Goal: Check status: Check status

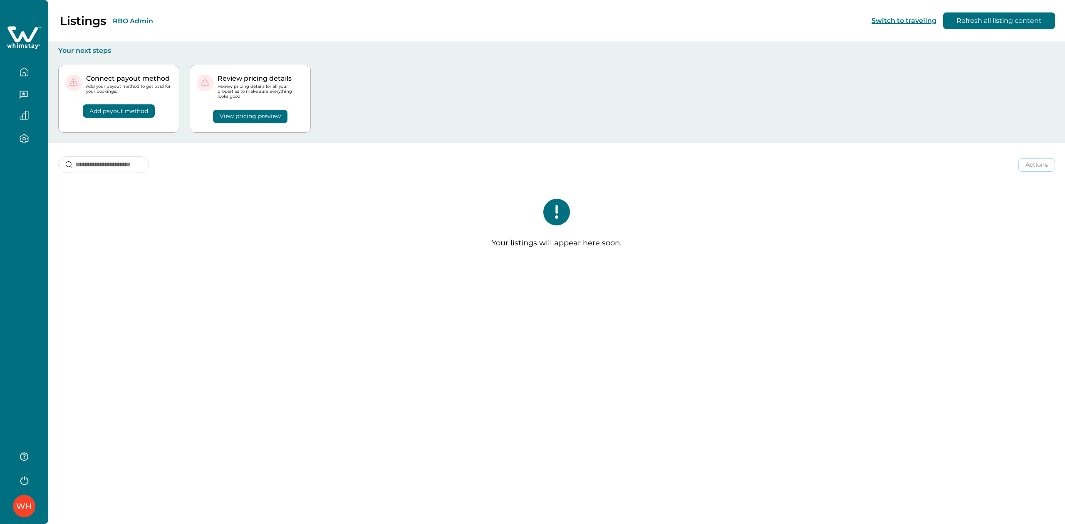
click at [144, 17] on button "RBO Admin" at bounding box center [133, 21] width 40 height 8
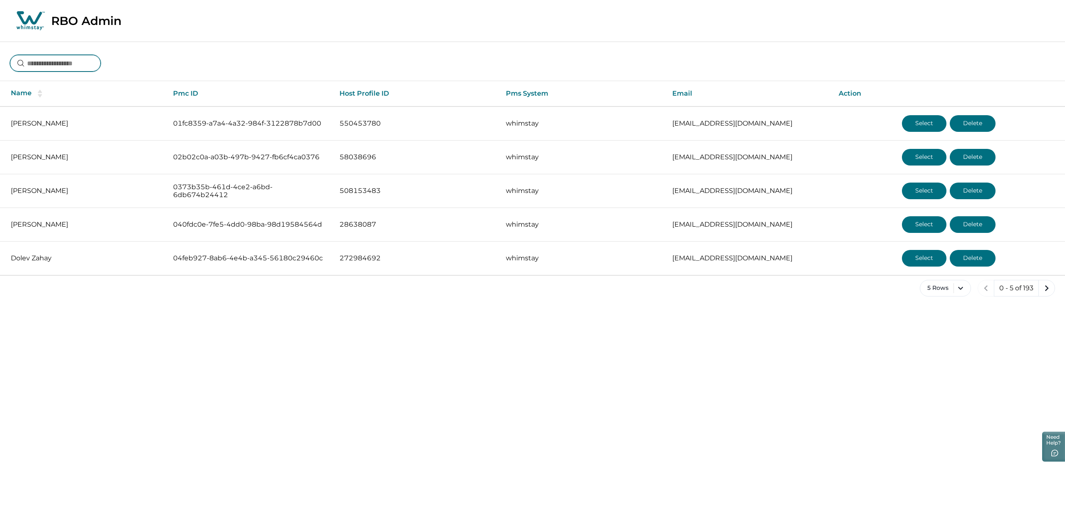
click at [57, 56] on input at bounding box center [55, 63] width 91 height 17
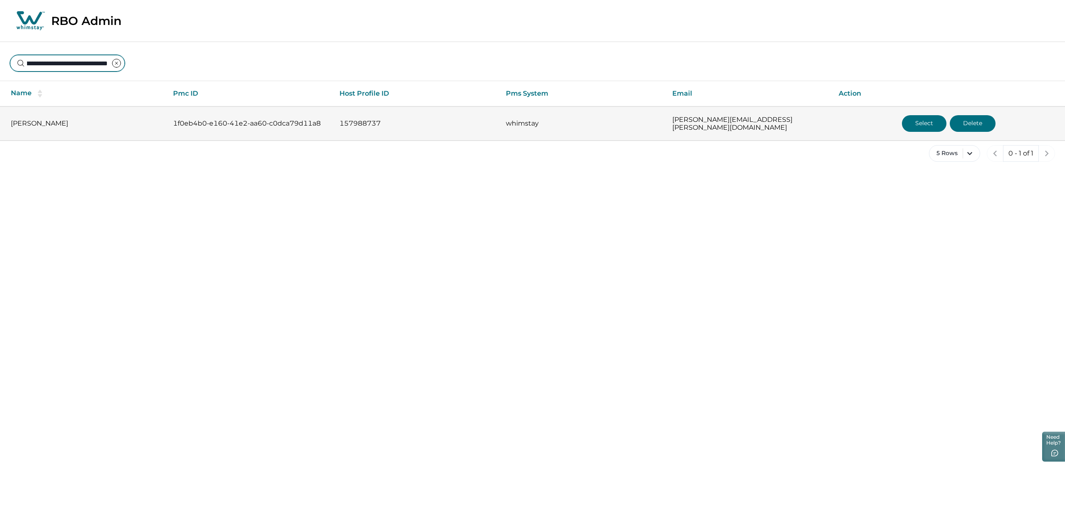
type input "**********"
click at [922, 127] on button "Select" at bounding box center [924, 123] width 45 height 17
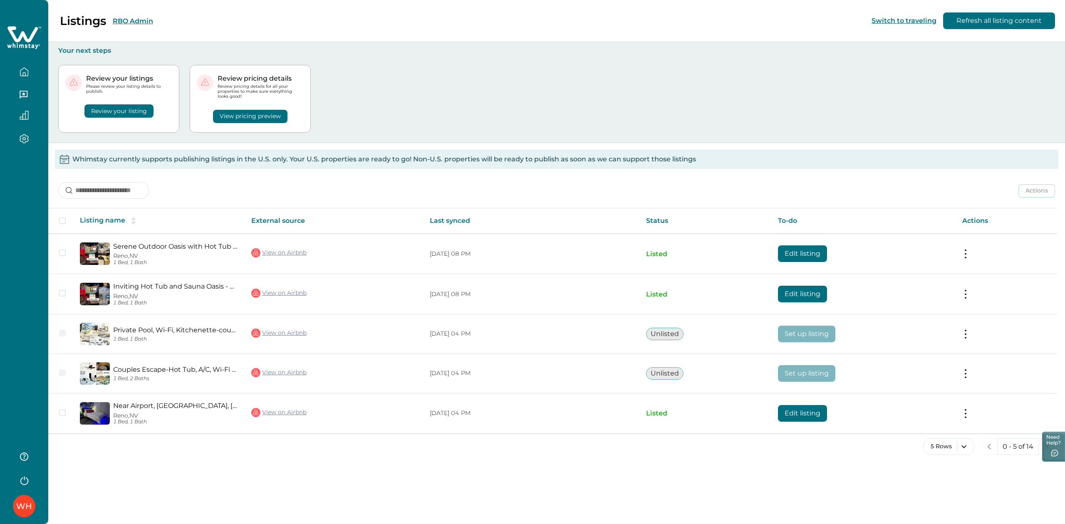
click at [24, 112] on icon "button" at bounding box center [24, 115] width 9 height 9
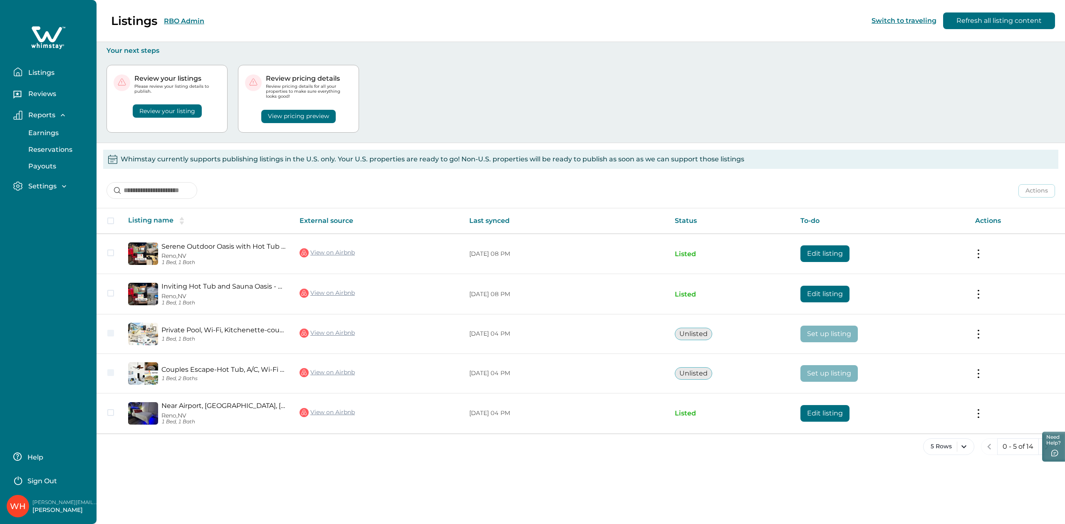
click at [41, 150] on p "Reservations" at bounding box center [49, 150] width 47 height 8
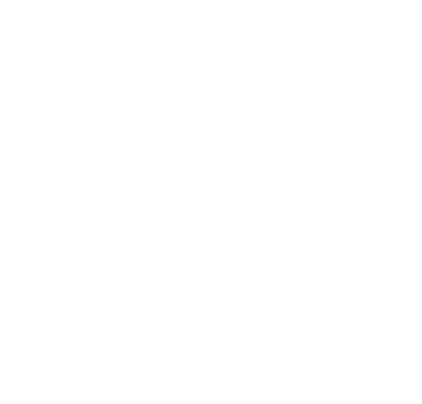
click at [57, 8] on html at bounding box center [211, 4] width 422 height 8
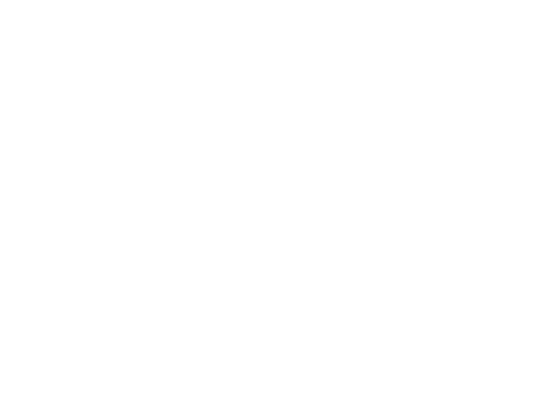
click at [174, 3] on html at bounding box center [279, 1] width 558 height 3
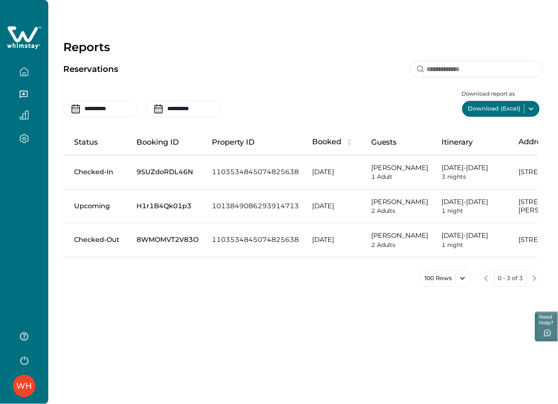
click at [25, 136] on icon "button" at bounding box center [24, 139] width 9 height 10
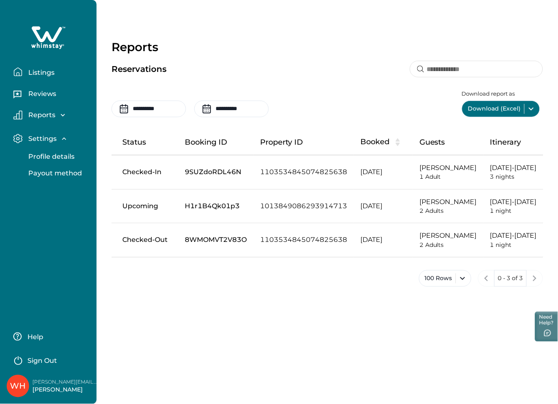
click at [43, 111] on p "Reports" at bounding box center [41, 115] width 30 height 8
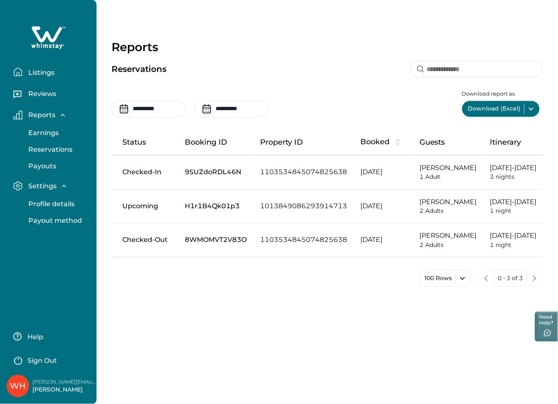
click at [42, 152] on p "Reservations" at bounding box center [49, 150] width 47 height 8
click at [40, 166] on p "Payouts" at bounding box center [41, 166] width 30 height 8
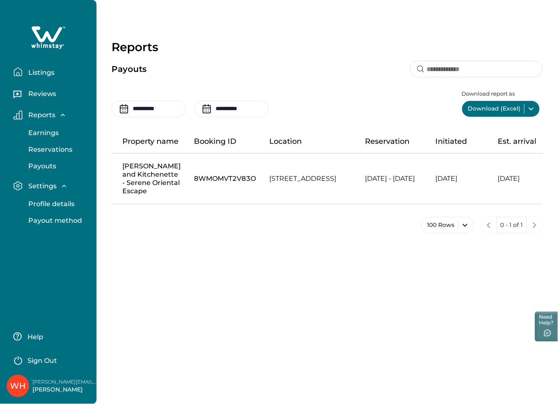
click at [39, 146] on p "Reservations" at bounding box center [49, 150] width 47 height 8
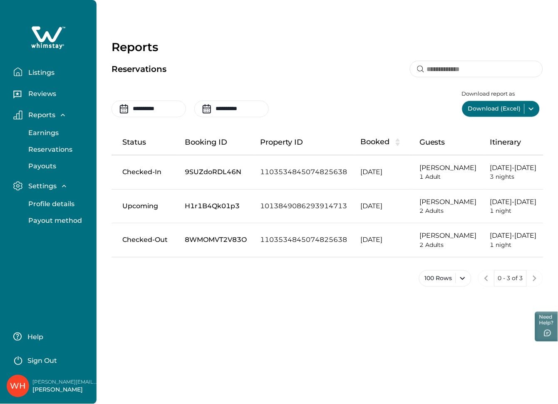
click at [44, 74] on p "Listings" at bounding box center [40, 73] width 29 height 8
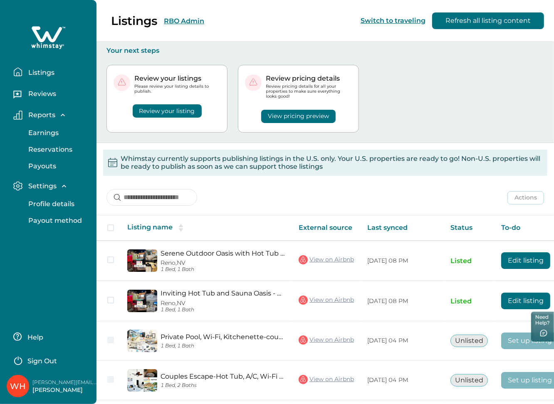
click at [50, 148] on p "Reservations" at bounding box center [49, 150] width 47 height 8
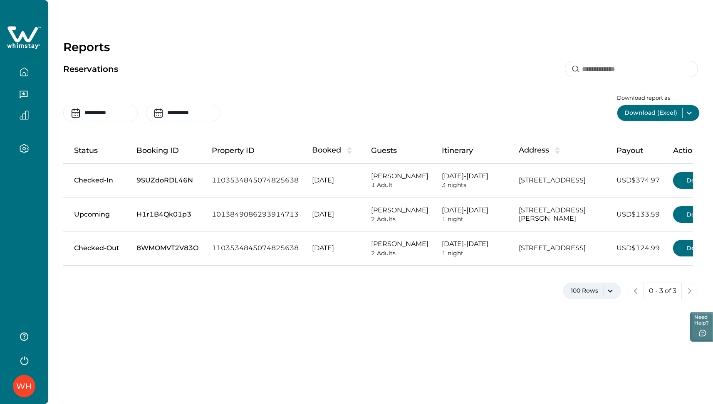
click at [558, 300] on button "100 Rows" at bounding box center [591, 291] width 57 height 17
click at [434, 311] on div "**********" at bounding box center [380, 155] width 665 height 311
click at [147, 227] on td "H1r1B4Qk01p3" at bounding box center [167, 215] width 75 height 34
copy td "H1r1B4Qk01p3"
click at [147, 227] on td "H1r1B4Qk01p3" at bounding box center [167, 215] width 75 height 34
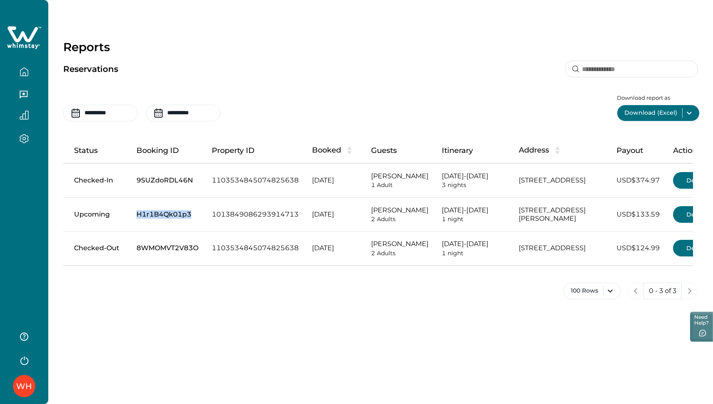
click at [23, 113] on icon "button" at bounding box center [24, 115] width 9 height 9
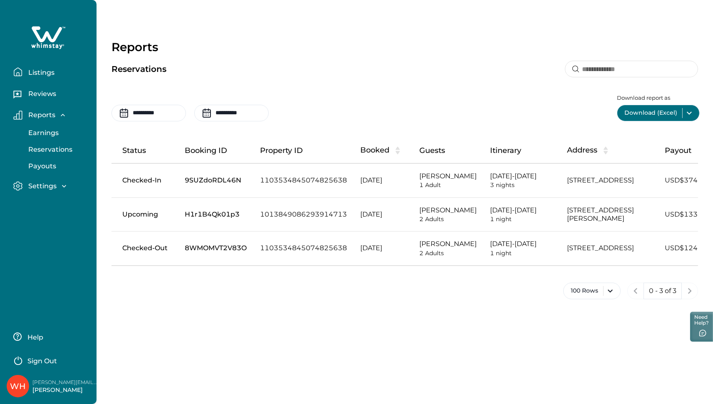
click at [211, 265] on td "8WMOMVT2V83O" at bounding box center [215, 249] width 75 height 34
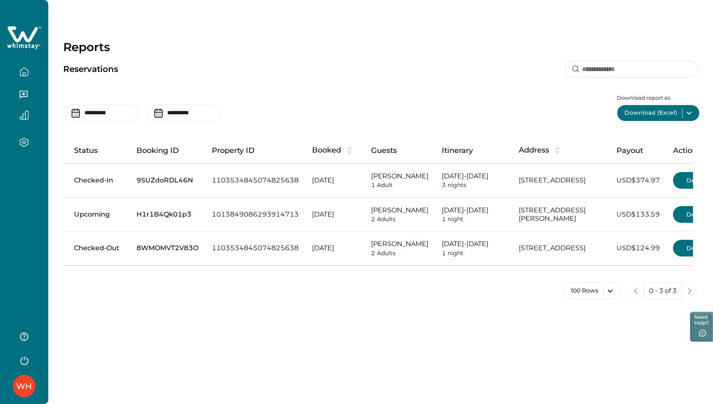
click at [211, 265] on tr "Checked-Out 8WMOMVT2V83O 1103534845074825638 Aug 07, 2025 James Brown 2 Adults …" at bounding box center [395, 249] width 664 height 34
click at [172, 266] on td "8WMOMVT2V83O" at bounding box center [167, 249] width 75 height 34
copy td "8WMOMVT2V83O"
